Goal: Task Accomplishment & Management: Use online tool/utility

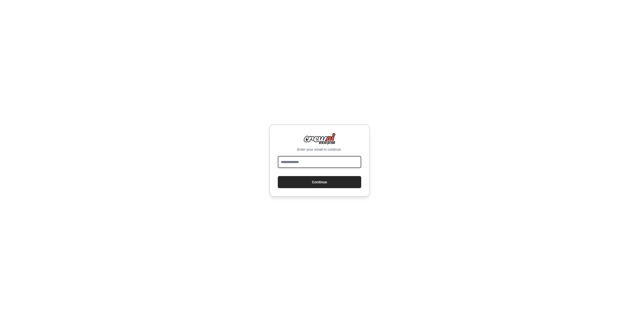
click at [312, 163] on input "email" at bounding box center [319, 162] width 83 height 12
type input "**********"
click at [322, 183] on button "Continue" at bounding box center [319, 182] width 83 height 12
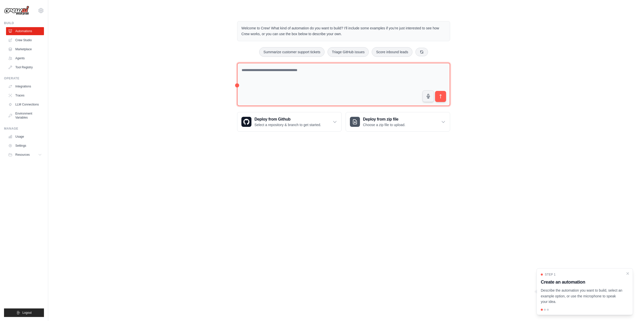
click at [299, 83] on textarea at bounding box center [343, 84] width 213 height 43
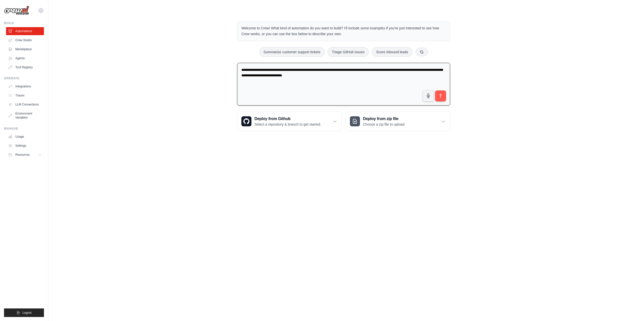
click at [350, 73] on textarea "**********" at bounding box center [343, 84] width 213 height 43
type textarea "**********"
click at [443, 99] on button "submit" at bounding box center [440, 96] width 12 height 12
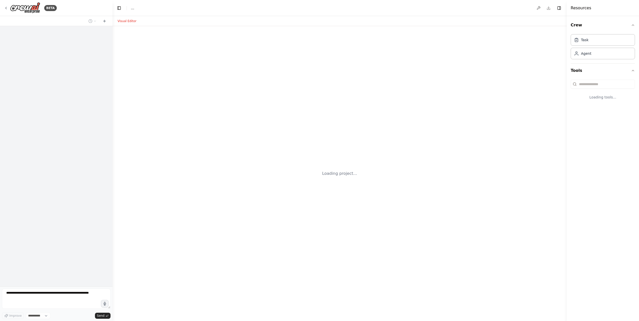
select select "****"
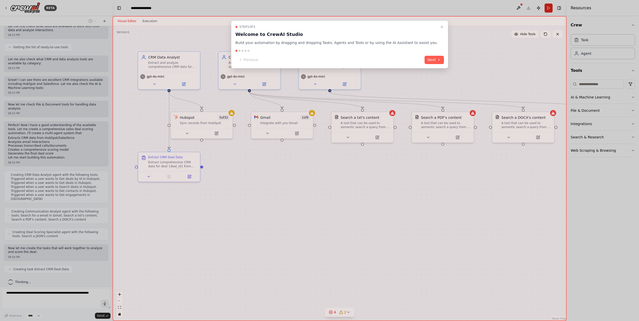
scroll to position [62, 0]
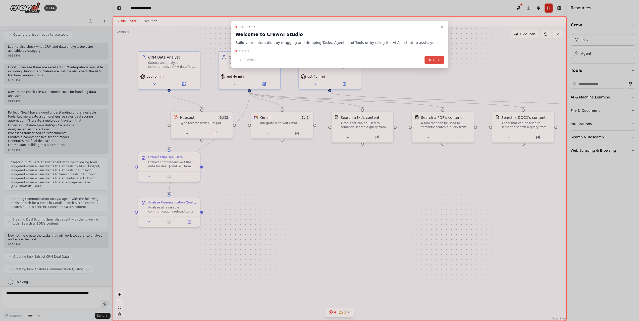
click at [437, 61] on icon at bounding box center [439, 60] width 4 height 4
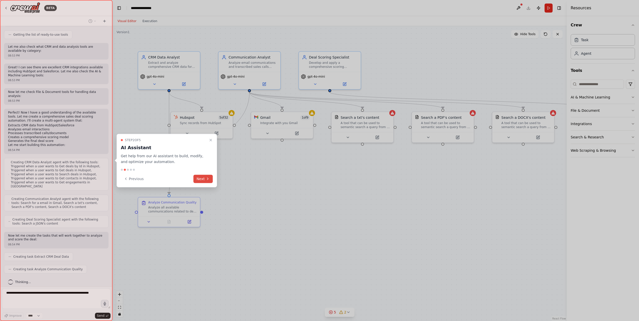
click at [202, 179] on button "Next" at bounding box center [202, 178] width 19 height 8
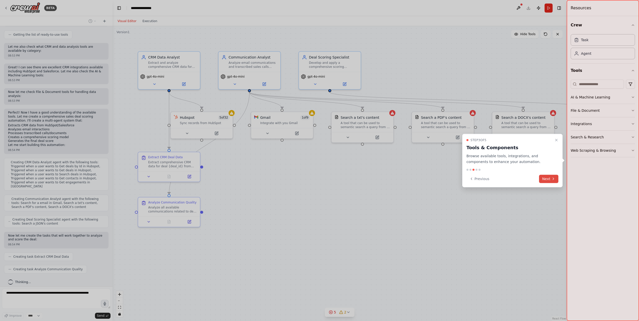
click at [548, 178] on button "Next" at bounding box center [548, 178] width 19 height 8
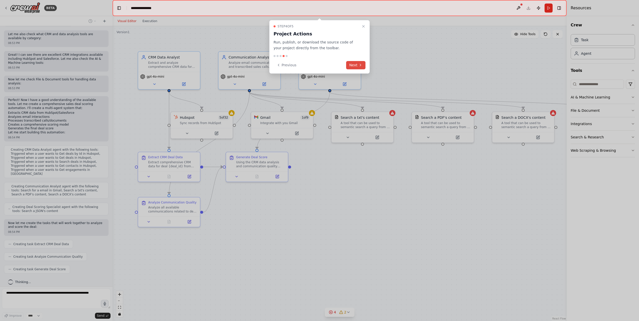
click at [358, 65] on icon at bounding box center [360, 65] width 4 height 4
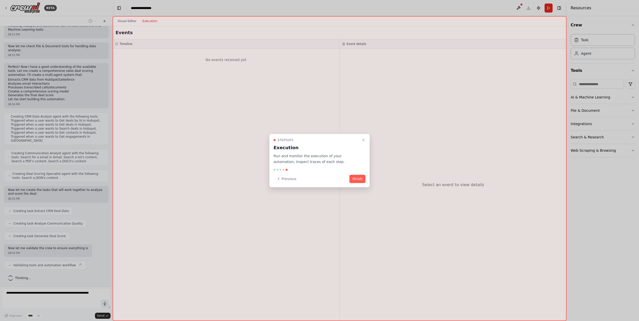
scroll to position [107, 0]
click at [355, 179] on button "Finish" at bounding box center [357, 178] width 16 height 8
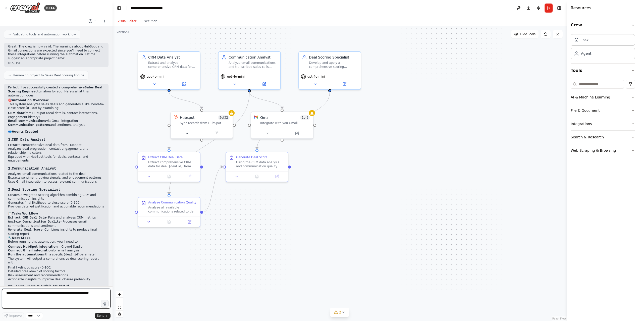
scroll to position [528, 0]
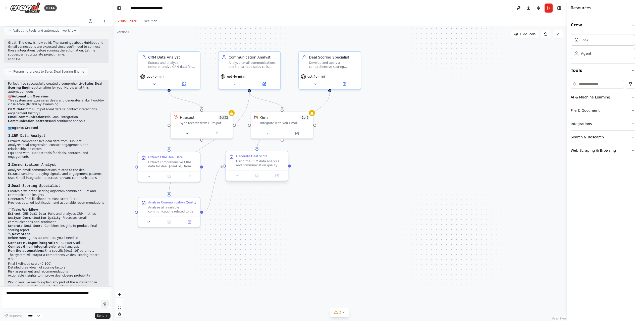
click at [266, 161] on div "Using the CRM data analysis and communication quality analysis, generate a comp…" at bounding box center [260, 163] width 49 height 8
click at [279, 176] on button at bounding box center [276, 175] width 17 height 6
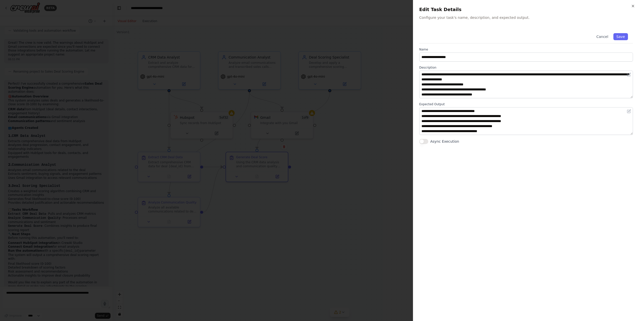
click at [387, 70] on div at bounding box center [319, 160] width 639 height 321
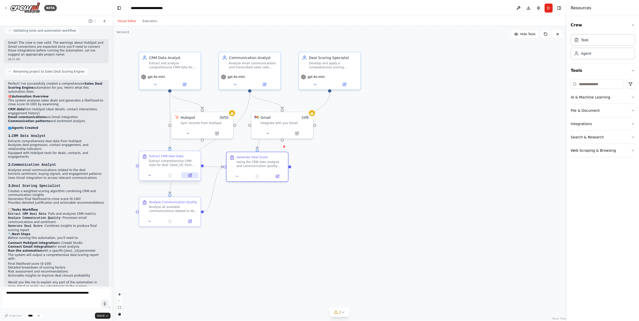
click at [192, 175] on icon at bounding box center [190, 175] width 4 height 4
click at [228, 119] on div "5 of 32" at bounding box center [227, 116] width 12 height 5
click at [226, 118] on span "5 of 32" at bounding box center [227, 116] width 12 height 5
click at [189, 135] on button at bounding box center [190, 132] width 28 height 6
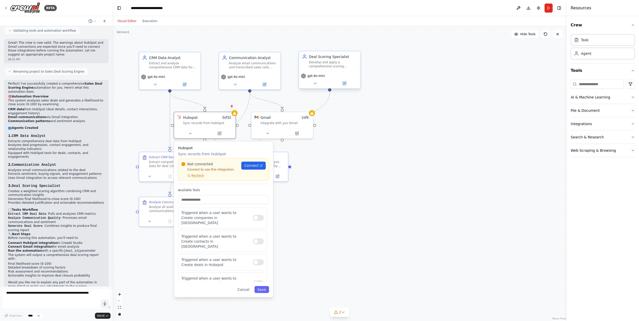
click at [343, 72] on div "gpt-4o-mini" at bounding box center [329, 79] width 61 height 17
click at [245, 292] on button "Cancel" at bounding box center [243, 289] width 18 height 7
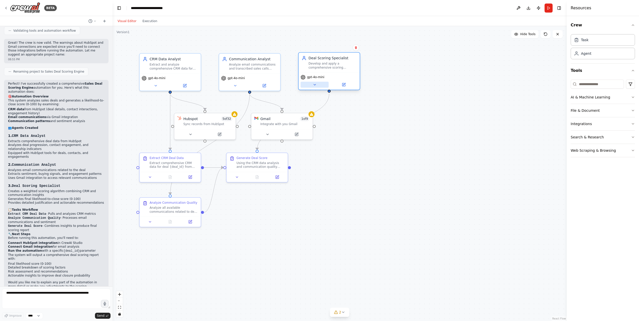
click at [313, 85] on icon at bounding box center [315, 85] width 4 height 4
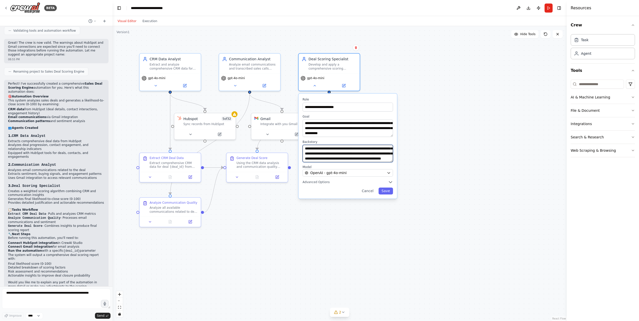
scroll to position [29, 0]
click at [366, 192] on button "Cancel" at bounding box center [367, 191] width 18 height 7
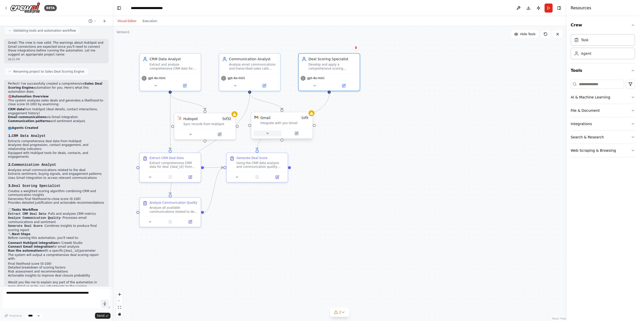
click at [268, 135] on icon at bounding box center [267, 133] width 4 height 4
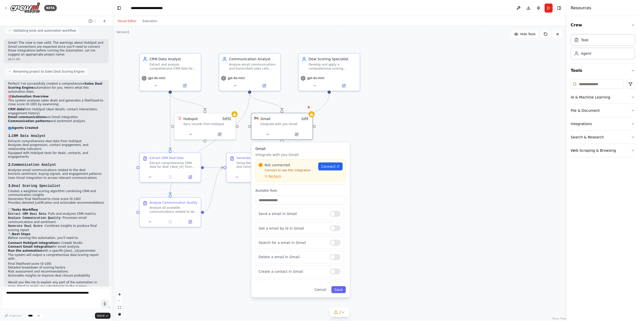
click at [432, 168] on div ".deletable-edge-delete-btn { width: 20px; height: 20px; border: 0px solid #ffff…" at bounding box center [339, 173] width 454 height 295
click at [322, 290] on button "Cancel" at bounding box center [320, 289] width 18 height 7
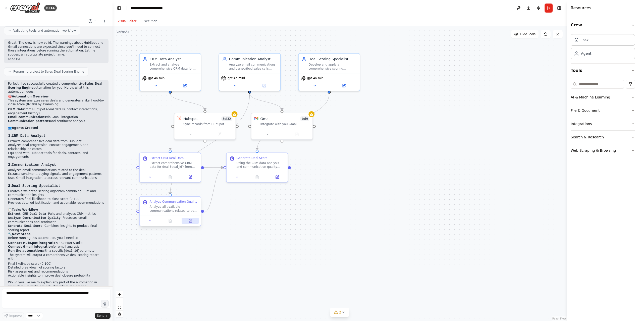
click at [189, 221] on icon at bounding box center [190, 220] width 3 height 3
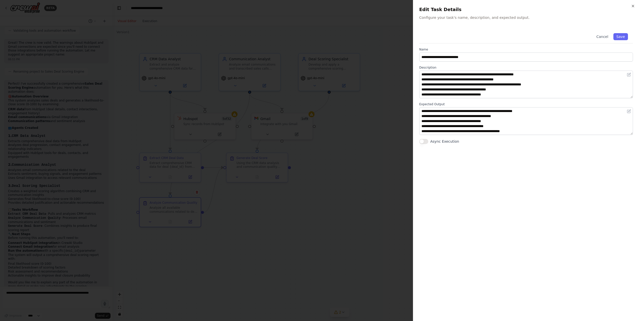
click at [353, 218] on div at bounding box center [319, 160] width 639 height 321
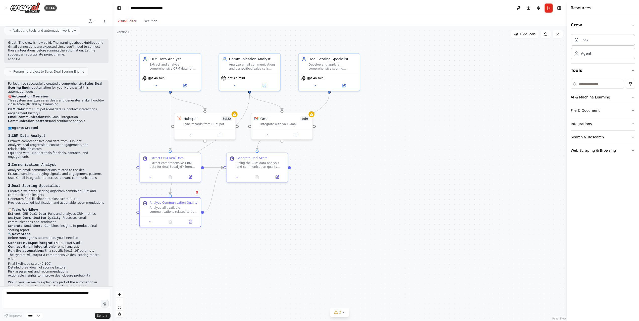
click at [290, 206] on div ".deletable-edge-delete-btn { width: 20px; height: 20px; border: 0px solid #ffff…" at bounding box center [339, 173] width 454 height 295
click at [290, 168] on div ".deletable-edge-delete-btn { width: 20px; height: 20px; border: 0px solid #ffff…" at bounding box center [339, 173] width 454 height 295
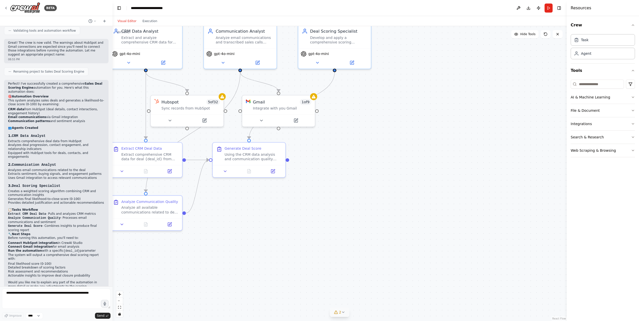
click at [343, 313] on icon at bounding box center [343, 312] width 4 height 4
click at [335, 233] on div ".deletable-edge-delete-btn { width: 20px; height: 20px; border: 0px solid #ffff…" at bounding box center [339, 173] width 454 height 295
click at [391, 283] on icon at bounding box center [393, 283] width 4 height 4
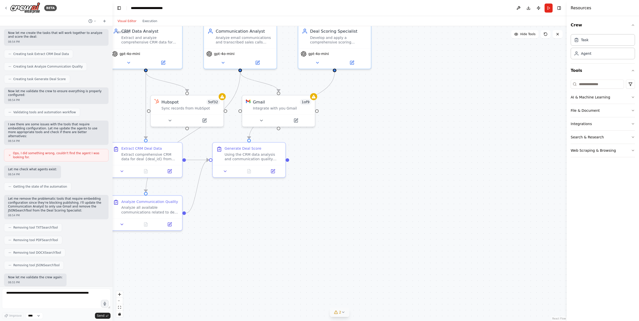
scroll to position [219, 0]
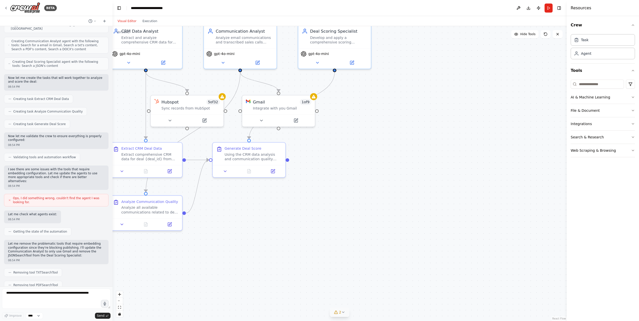
click at [217, 278] on div ".deletable-edge-delete-btn { width: 20px; height: 20px; border: 0px solid #ffff…" at bounding box center [339, 173] width 454 height 295
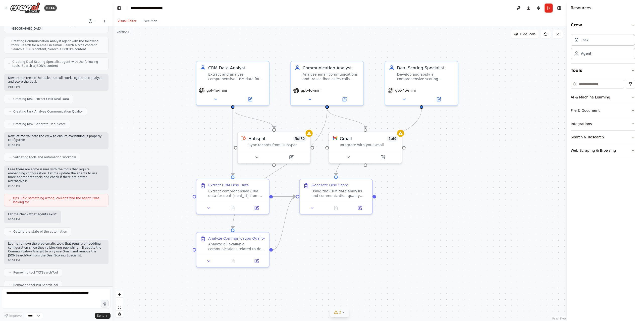
drag, startPoint x: 192, startPoint y: 242, endPoint x: 279, endPoint y: 279, distance: 94.3
click at [279, 279] on div ".deletable-edge-delete-btn { width: 20px; height: 20px; border: 0px solid #ffff…" at bounding box center [339, 173] width 454 height 295
click at [255, 156] on icon at bounding box center [256, 156] width 5 height 5
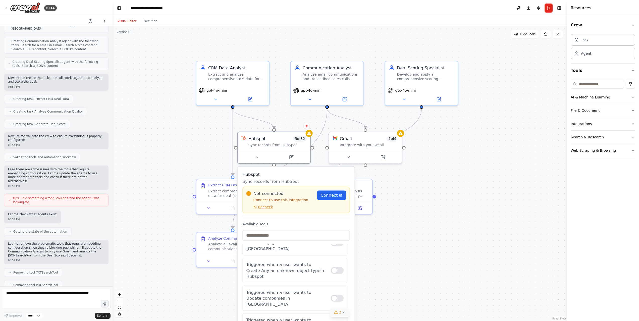
scroll to position [82, 0]
click at [236, 75] on div "Extract and analyze comprehensive CRM data for the deal {deal_id} including dea…" at bounding box center [236, 76] width 57 height 10
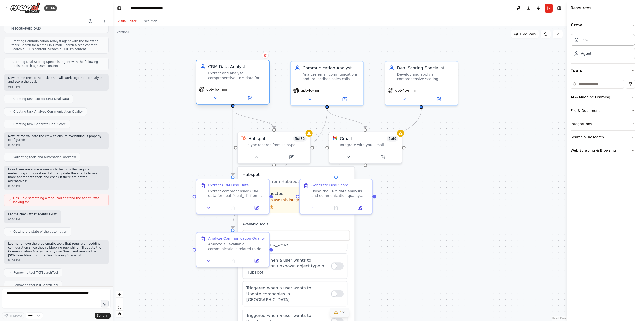
click at [238, 77] on div "Extract and analyze comprehensive CRM data for the deal {deal_id} including dea…" at bounding box center [236, 76] width 57 height 10
click at [214, 99] on icon at bounding box center [215, 98] width 5 height 5
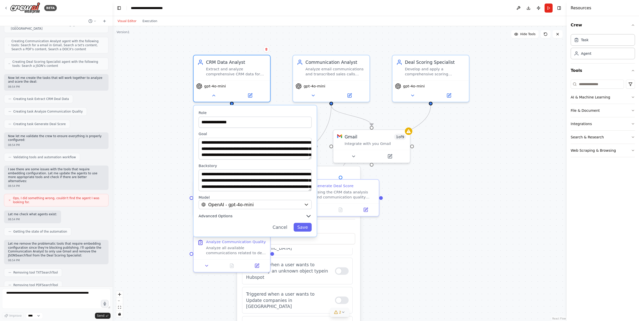
click at [308, 216] on icon "button" at bounding box center [308, 216] width 4 height 2
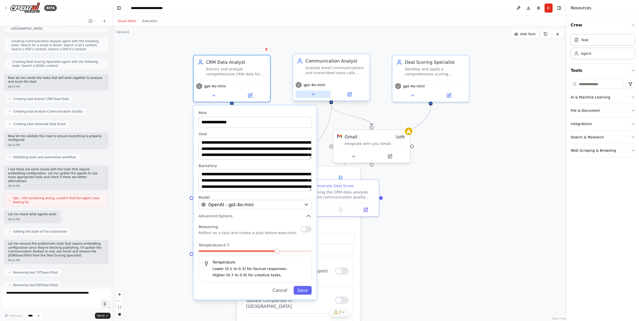
click at [315, 92] on icon at bounding box center [312, 94] width 5 height 5
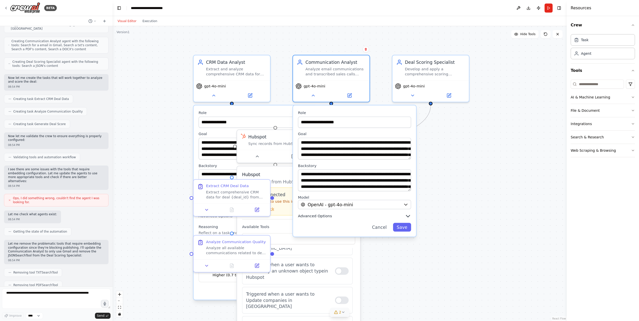
click at [408, 216] on icon "button" at bounding box center [408, 216] width 4 height 2
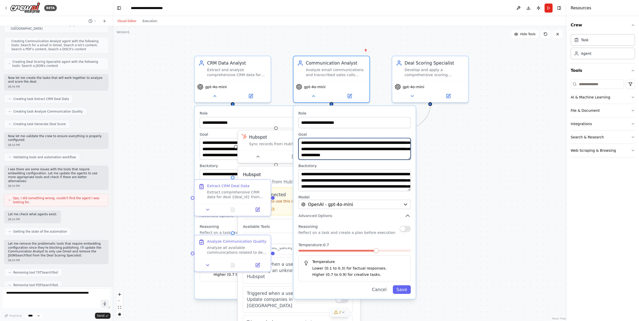
scroll to position [10, 0]
click at [490, 195] on div "**********" at bounding box center [339, 173] width 454 height 295
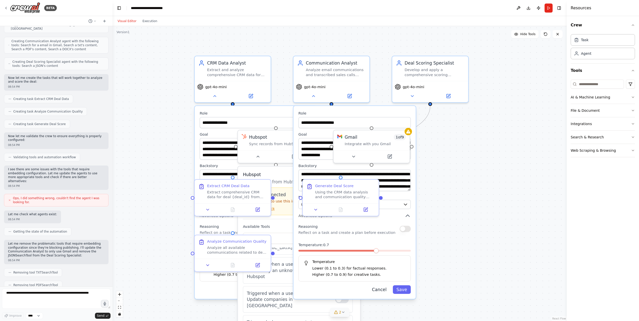
click at [381, 286] on button "Cancel" at bounding box center [379, 289] width 22 height 9
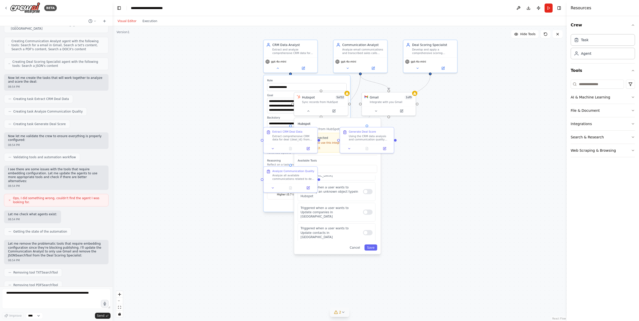
drag, startPoint x: 409, startPoint y: 268, endPoint x: 419, endPoint y: 197, distance: 72.0
click at [419, 197] on div "**********" at bounding box center [339, 173] width 454 height 295
click at [353, 248] on button "Cancel" at bounding box center [355, 247] width 16 height 6
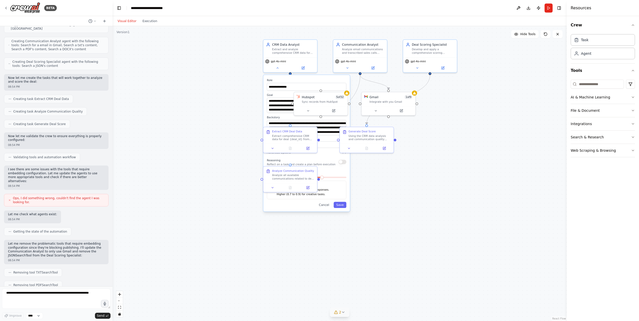
click at [397, 219] on div "**********" at bounding box center [339, 173] width 454 height 295
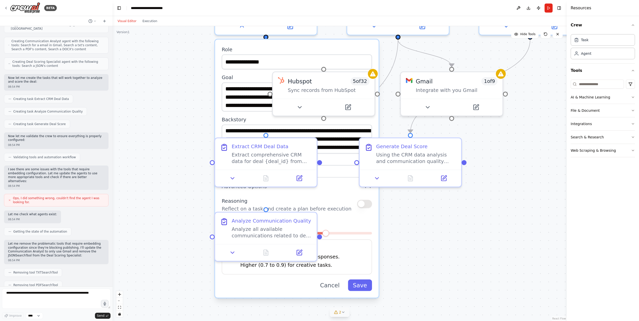
drag, startPoint x: 359, startPoint y: 173, endPoint x: 430, endPoint y: 265, distance: 116.5
click at [430, 265] on div "**********" at bounding box center [339, 173] width 454 height 295
click at [329, 287] on button "Cancel" at bounding box center [329, 285] width 29 height 12
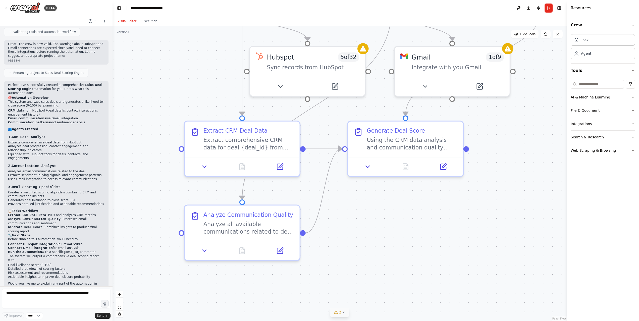
scroll to position [528, 0]
click at [21, 298] on textarea at bounding box center [56, 298] width 108 height 20
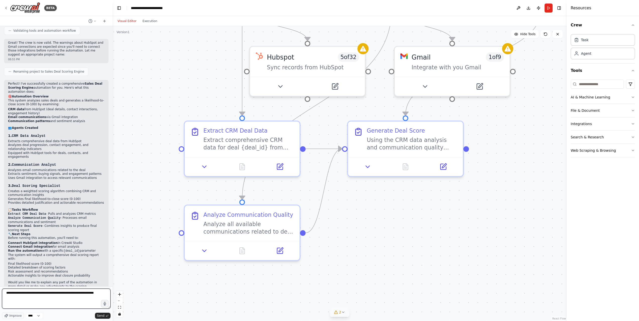
click at [74, 292] on textarea "**********" at bounding box center [56, 298] width 108 height 20
click at [75, 292] on textarea "**********" at bounding box center [56, 298] width 108 height 20
click at [95, 292] on textarea "**********" at bounding box center [56, 298] width 108 height 20
type textarea "**********"
click at [100, 315] on span "Send" at bounding box center [101, 316] width 8 height 4
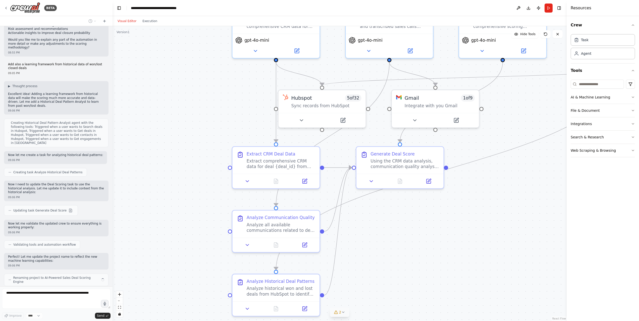
scroll to position [767, 0]
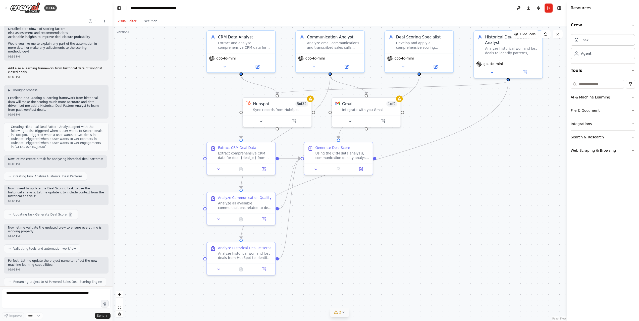
drag, startPoint x: 415, startPoint y: 252, endPoint x: 357, endPoint y: 228, distance: 63.0
click at [357, 228] on div ".deletable-edge-delete-btn { width: 20px; height: 20px; border: 0px solid #ffff…" at bounding box center [339, 173] width 454 height 295
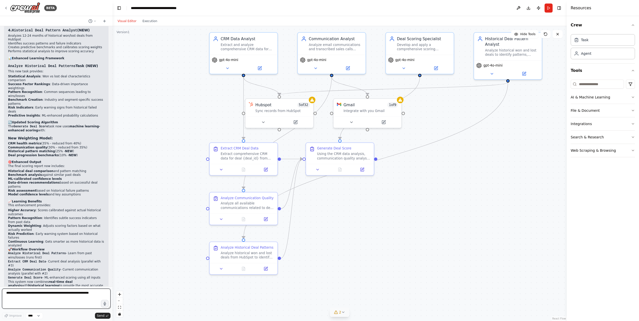
scroll to position [1054, 0]
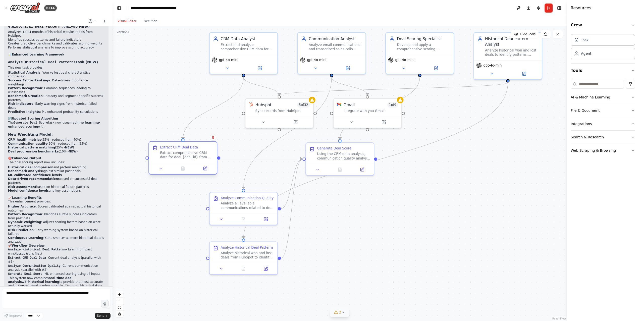
drag, startPoint x: 236, startPoint y: 153, endPoint x: 176, endPoint y: 152, distance: 59.7
click at [176, 152] on div "Extract comprehensive CRM data for deal {deal_id} from HubSpot including: - Dea…" at bounding box center [186, 155] width 53 height 9
drag, startPoint x: 234, startPoint y: 206, endPoint x: 186, endPoint y: 215, distance: 48.7
click at [186, 215] on div "Analyze all available communications related to deal {deal_id} including: - Ema…" at bounding box center [197, 215] width 53 height 9
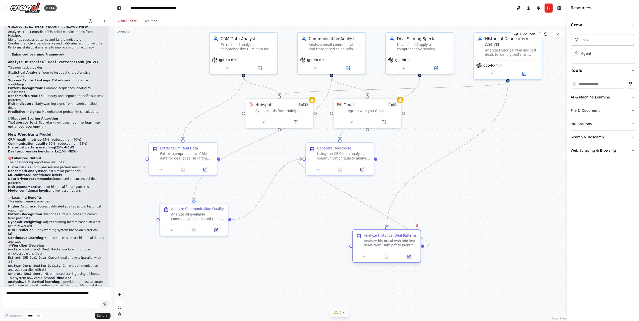
drag, startPoint x: 246, startPoint y: 258, endPoint x: 390, endPoint y: 248, distance: 144.2
click at [390, 248] on div "Analyze Historical Deal Patterns Analyze historical won and lost deals from Hub…" at bounding box center [387, 240] width 68 height 21
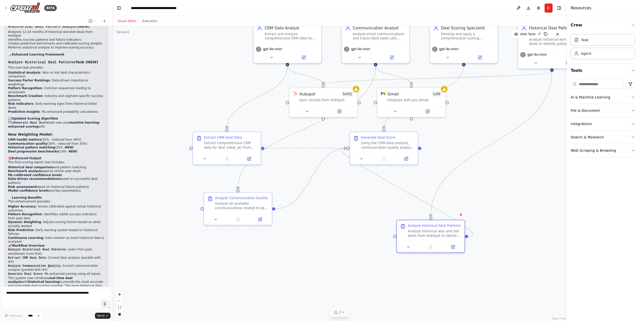
drag, startPoint x: 423, startPoint y: 248, endPoint x: 468, endPoint y: 237, distance: 46.2
click at [468, 237] on div ".deletable-edge-delete-btn { width: 20px; height: 20px; border: 0px solid #ffff…" at bounding box center [339, 173] width 454 height 295
drag, startPoint x: 413, startPoint y: 237, endPoint x: 291, endPoint y: 263, distance: 124.7
click at [287, 266] on div "Analyze Historical Deal Patterns Analyze historical won and lost deals from Hub…" at bounding box center [305, 256] width 68 height 21
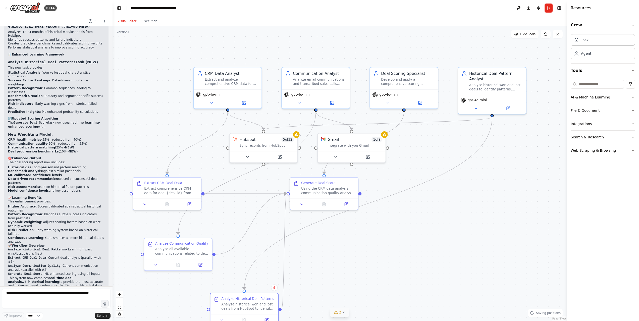
drag, startPoint x: 501, startPoint y: 87, endPoint x: 446, endPoint y: 129, distance: 69.0
click at [441, 133] on div ".deletable-edge-delete-btn { width: 20px; height: 20px; border: 0px solid #ffff…" at bounding box center [339, 173] width 454 height 295
click at [475, 107] on icon at bounding box center [475, 107] width 5 height 5
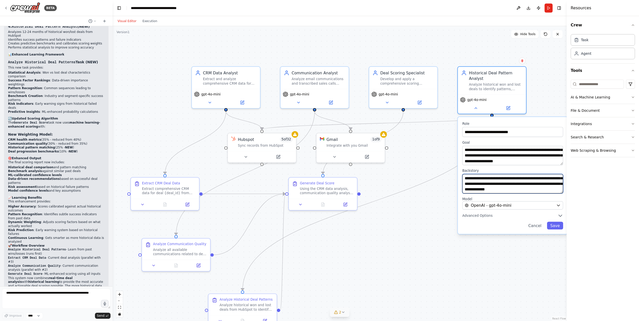
scroll to position [35, 0]
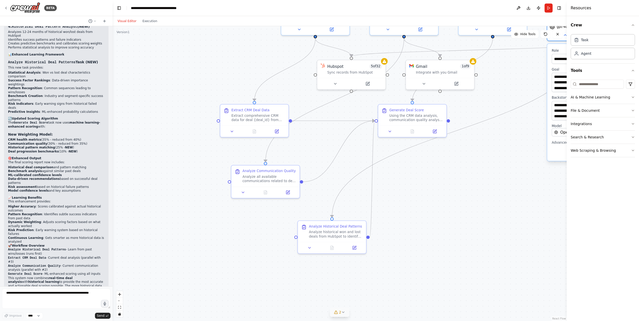
drag, startPoint x: 412, startPoint y: 234, endPoint x: 504, endPoint y: 161, distance: 117.0
click at [504, 161] on div ".deletable-edge-delete-btn { width: 20px; height: 20px; border: 0px solid #ffff…" at bounding box center [339, 173] width 454 height 295
click at [310, 248] on icon at bounding box center [309, 246] width 5 height 5
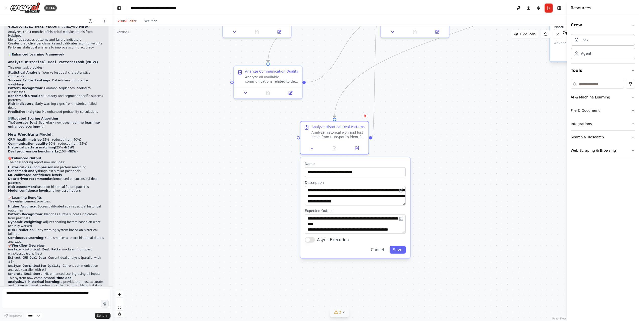
drag, startPoint x: 449, startPoint y: 248, endPoint x: 453, endPoint y: 145, distance: 103.7
click at [453, 145] on div ".deletable-edge-delete-btn { width: 20px; height: 20px; border: 0px solid #ffff…" at bounding box center [339, 173] width 454 height 295
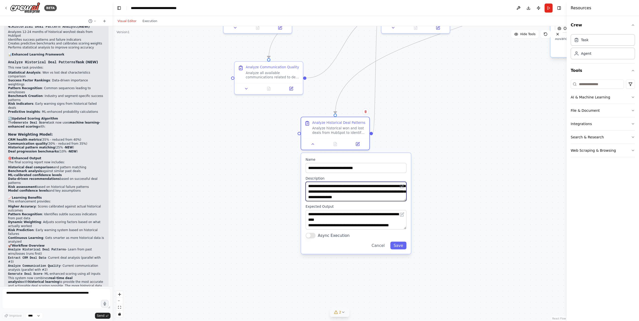
click at [340, 194] on textarea "**********" at bounding box center [355, 191] width 101 height 19
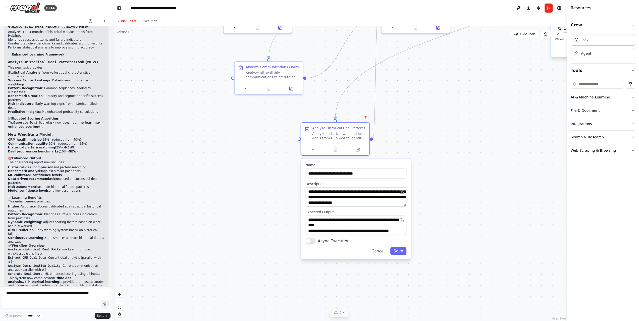
drag, startPoint x: 405, startPoint y: 184, endPoint x: 404, endPoint y: 188, distance: 3.3
click at [404, 188] on div "**********" at bounding box center [355, 196] width 101 height 19
click at [405, 191] on button at bounding box center [401, 191] width 7 height 7
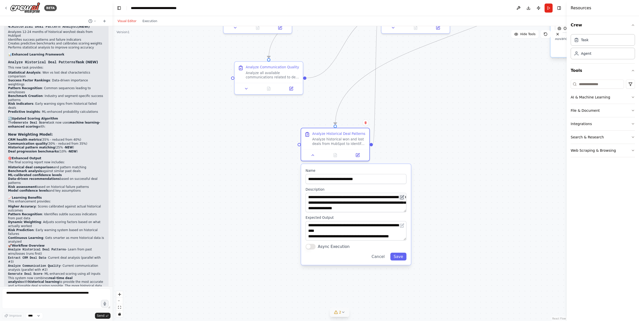
drag, startPoint x: 404, startPoint y: 195, endPoint x: 402, endPoint y: 198, distance: 4.0
click at [404, 198] on button at bounding box center [401, 197] width 7 height 7
click at [376, 204] on textarea "**********" at bounding box center [355, 202] width 101 height 19
click at [405, 225] on button at bounding box center [401, 225] width 7 height 7
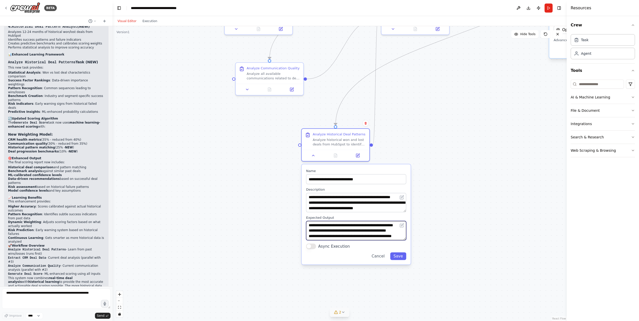
scroll to position [55, 0]
click at [440, 231] on div ".deletable-edge-delete-btn { width: 20px; height: 20px; border: 0px solid #ffff…" at bounding box center [339, 173] width 454 height 295
click at [377, 258] on button "Cancel" at bounding box center [378, 256] width 20 height 8
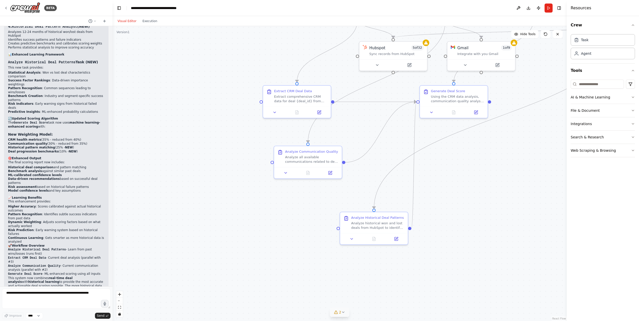
drag, startPoint x: 264, startPoint y: 175, endPoint x: 298, endPoint y: 263, distance: 94.0
click at [297, 265] on div ".deletable-edge-delete-btn { width: 20px; height: 20px; border: 0px solid #ffff…" at bounding box center [339, 173] width 454 height 295
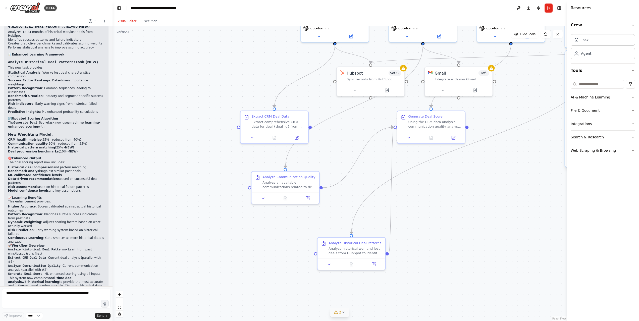
drag, startPoint x: 373, startPoint y: 165, endPoint x: 369, endPoint y: 164, distance: 3.8
click at [355, 184] on div ".deletable-edge-delete-btn { width: 20px; height: 20px; border: 0px solid #ffff…" at bounding box center [339, 173] width 454 height 295
click at [406, 137] on button at bounding box center [408, 136] width 19 height 7
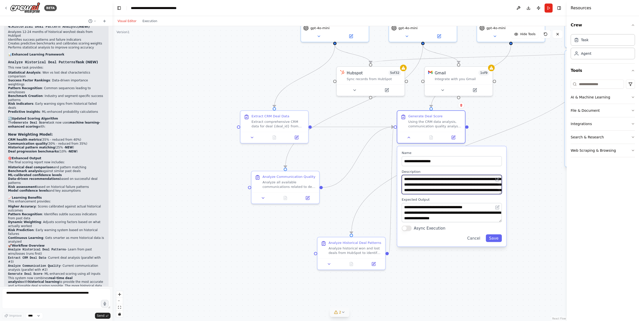
click at [488, 191] on textarea "**********" at bounding box center [451, 184] width 100 height 19
click at [447, 216] on textarea "**********" at bounding box center [451, 212] width 100 height 19
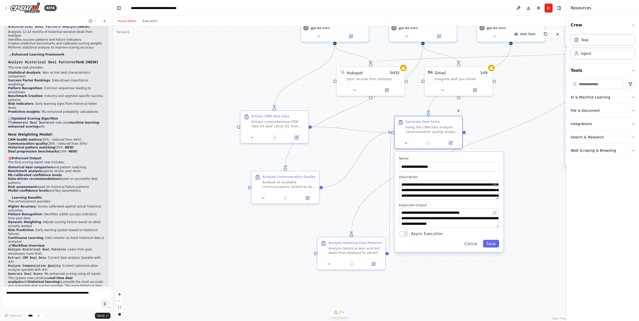
drag, startPoint x: 500, startPoint y: 205, endPoint x: 500, endPoint y: 208, distance: 3.0
click at [500, 208] on div "**********" at bounding box center [448, 202] width 109 height 100
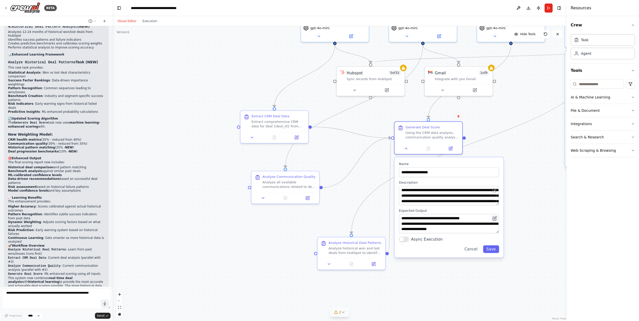
drag, startPoint x: 497, startPoint y: 211, endPoint x: 497, endPoint y: 215, distance: 3.3
click at [496, 215] on button at bounding box center [494, 218] width 7 height 7
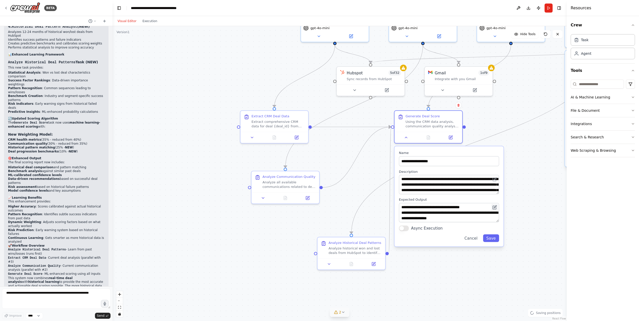
drag, startPoint x: 497, startPoint y: 218, endPoint x: 497, endPoint y: 208, distance: 9.8
click at [497, 208] on button at bounding box center [494, 207] width 7 height 7
click at [497, 206] on button at bounding box center [494, 207] width 7 height 7
click at [588, 55] on div "Agent" at bounding box center [586, 53] width 10 height 5
click at [595, 42] on div "Task" at bounding box center [602, 40] width 64 height 12
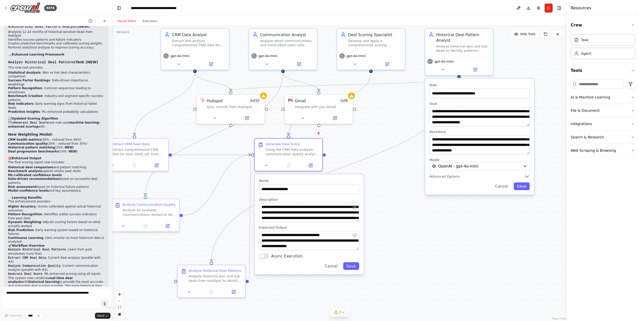
drag, startPoint x: 265, startPoint y: 46, endPoint x: 125, endPoint y: 74, distance: 142.3
click at [125, 74] on div ".deletable-edge-delete-btn { width: 20px; height: 20px; border: 0px solid #ffff…" at bounding box center [339, 173] width 454 height 295
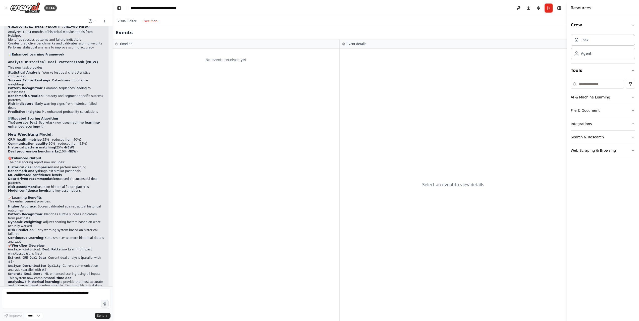
click at [153, 21] on button "Execution" at bounding box center [149, 21] width 21 height 6
click at [126, 20] on button "Visual Editor" at bounding box center [126, 21] width 25 height 6
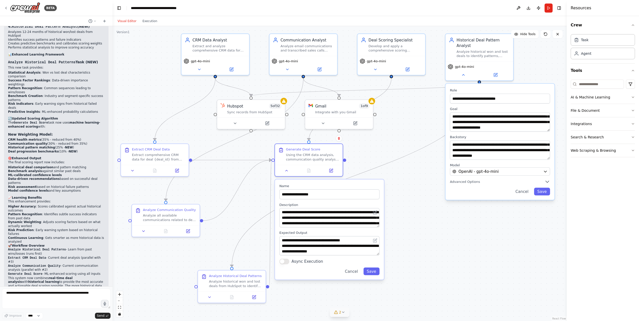
drag, startPoint x: 133, startPoint y: 52, endPoint x: 154, endPoint y: 57, distance: 21.0
click at [154, 57] on div ".deletable-edge-delete-btn { width: 20px; height: 20px; border: 0px solid #ffff…" at bounding box center [339, 173] width 454 height 295
click at [349, 272] on button "Cancel" at bounding box center [351, 271] width 20 height 8
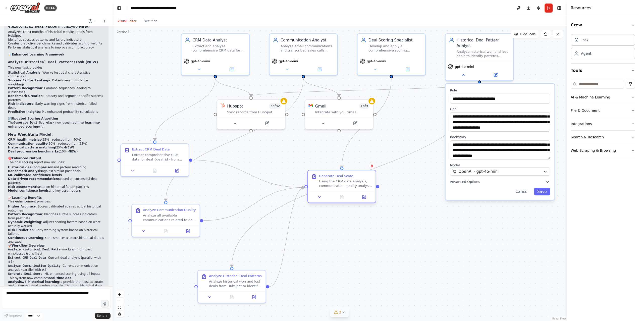
drag, startPoint x: 299, startPoint y: 146, endPoint x: 334, endPoint y: 171, distance: 43.1
click at [334, 171] on div "Generate Deal Score Using the CRM data analysis, communication quality analysis…" at bounding box center [342, 180] width 68 height 21
click at [594, 40] on div "Task" at bounding box center [602, 40] width 64 height 12
click at [448, 276] on icon at bounding box center [446, 274] width 3 height 3
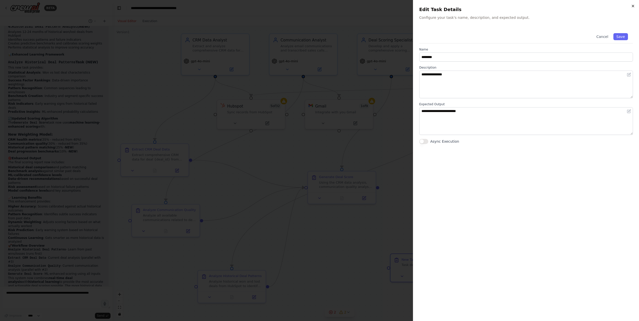
click at [634, 6] on icon "button" at bounding box center [633, 6] width 4 height 4
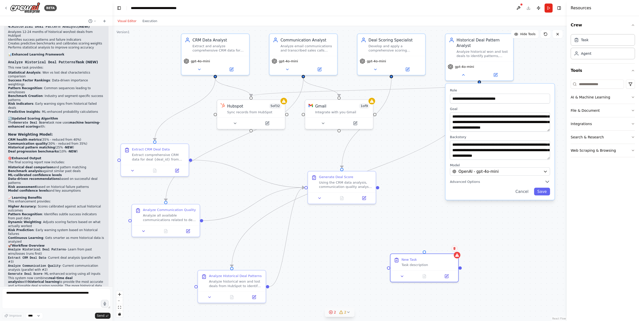
click at [454, 250] on button at bounding box center [454, 248] width 7 height 7
click at [442, 247] on button "Confirm" at bounding box center [440, 248] width 18 height 6
click at [436, 248] on div "Goal of the agent" at bounding box center [427, 248] width 53 height 5
click at [455, 232] on icon at bounding box center [454, 231] width 2 height 3
click at [444, 231] on button "Confirm" at bounding box center [440, 231] width 18 height 6
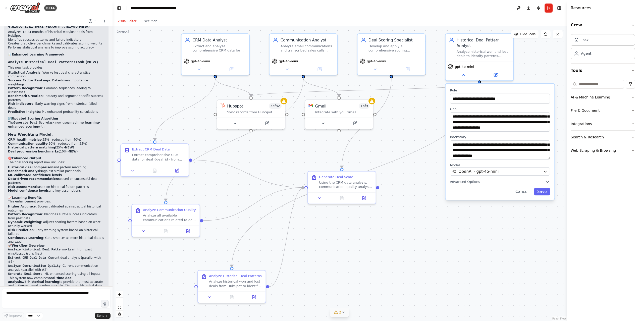
click at [633, 97] on icon "button" at bounding box center [633, 97] width 4 height 4
click at [632, 110] on icon "button" at bounding box center [633, 110] width 2 height 1
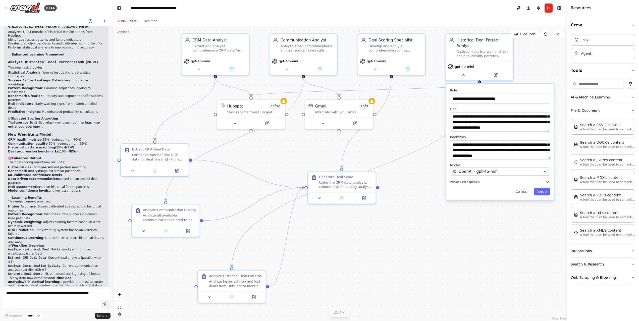
click at [631, 110] on icon "button" at bounding box center [633, 110] width 4 height 4
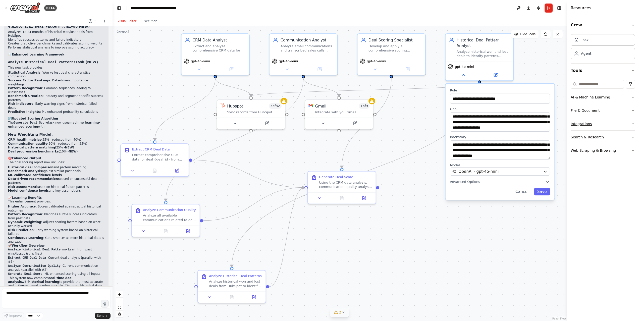
click at [632, 123] on icon "button" at bounding box center [633, 124] width 4 height 4
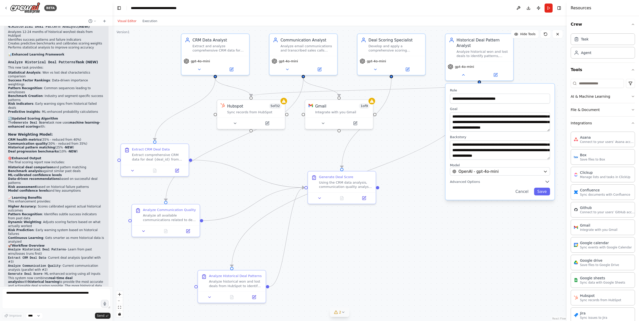
scroll to position [1, 0]
click at [631, 94] on icon "button" at bounding box center [633, 96] width 4 height 4
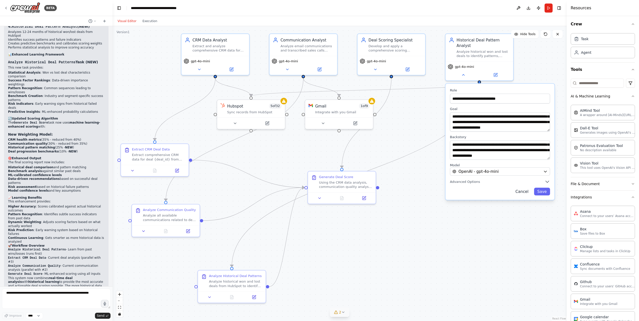
click at [523, 194] on button "Cancel" at bounding box center [522, 192] width 20 height 8
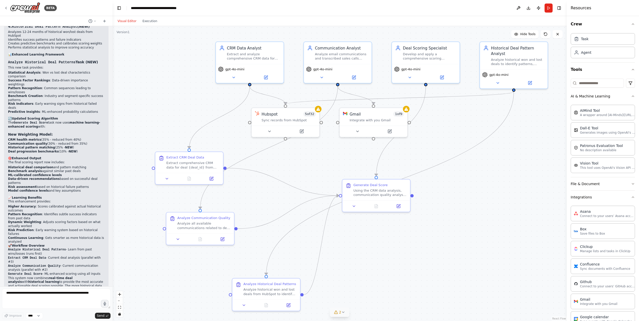
drag, startPoint x: 416, startPoint y: 234, endPoint x: 449, endPoint y: 243, distance: 34.0
click at [449, 243] on div ".deletable-edge-delete-btn { width: 20px; height: 20px; border: 0px solid #ffff…" at bounding box center [339, 173] width 454 height 295
drag, startPoint x: 449, startPoint y: 243, endPoint x: 447, endPoint y: 240, distance: 3.3
click at [447, 240] on div ".deletable-edge-delete-btn { width: 20px; height: 20px; border: 0px solid #ffff…" at bounding box center [339, 173] width 454 height 295
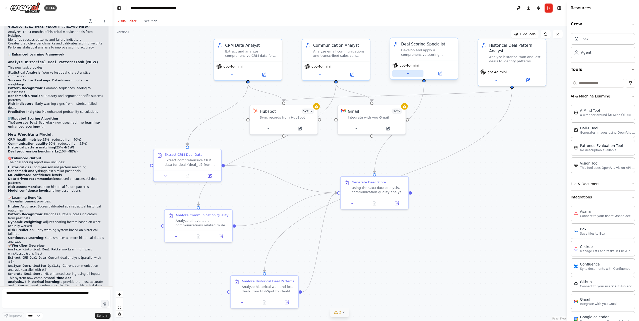
click at [407, 72] on icon at bounding box center [407, 73] width 5 height 5
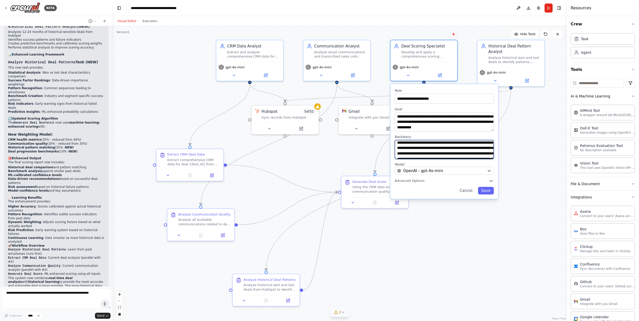
scroll to position [1, 0]
click at [464, 191] on button "Cancel" at bounding box center [465, 191] width 19 height 8
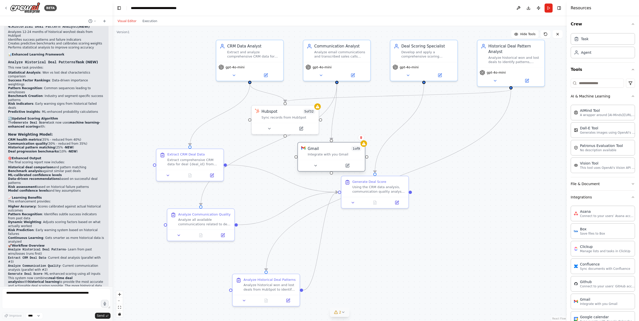
drag, startPoint x: 367, startPoint y: 112, endPoint x: 328, endPoint y: 151, distance: 55.0
click at [328, 151] on div "Gmail 1 of 9 Integrate with you Gmail" at bounding box center [334, 151] width 54 height 11
drag, startPoint x: 281, startPoint y: 113, endPoint x: 267, endPoint y: 118, distance: 15.2
click at [267, 118] on div "Hubspot 5 of 32" at bounding box center [275, 116] width 54 height 6
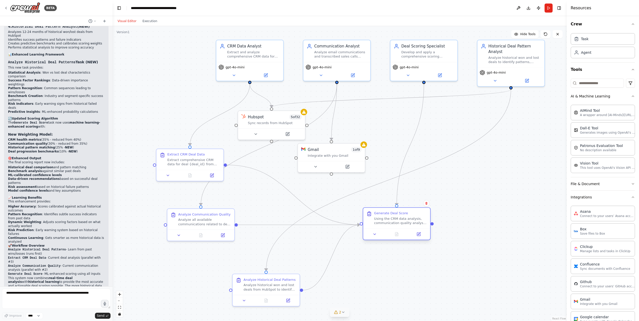
drag, startPoint x: 378, startPoint y: 192, endPoint x: 401, endPoint y: 225, distance: 40.1
click at [401, 225] on div "Using the CRM data analysis, communication quality analysis, and historical dea…" at bounding box center [400, 220] width 53 height 9
click at [270, 176] on icon "Edge from af99fbce-2212-4d6f-b0ea-b45892bf4fe3 to 2a37256f-aa84-48a0-931b-f88c3…" at bounding box center [293, 195] width 133 height 60
click at [631, 68] on icon "button" at bounding box center [633, 70] width 4 height 4
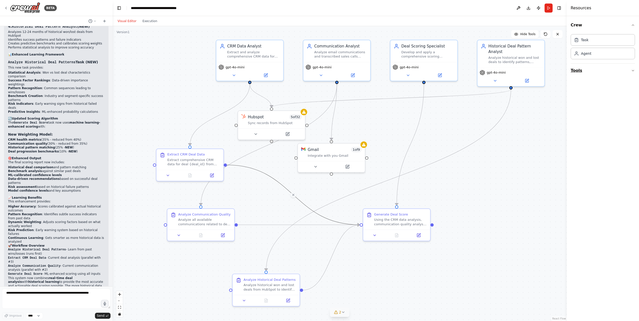
click at [632, 70] on icon "button" at bounding box center [633, 71] width 4 height 4
click at [633, 150] on icon "button" at bounding box center [633, 150] width 4 height 4
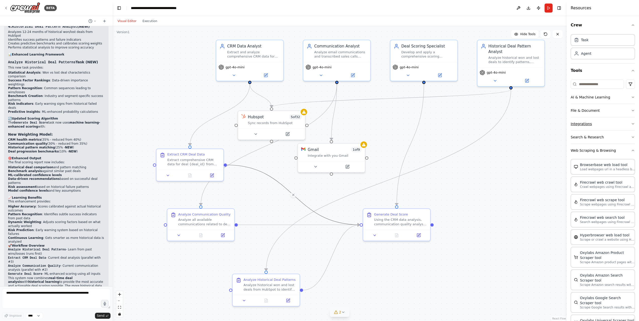
click at [631, 123] on icon "button" at bounding box center [633, 124] width 4 height 4
